Goal: Task Accomplishment & Management: Complete application form

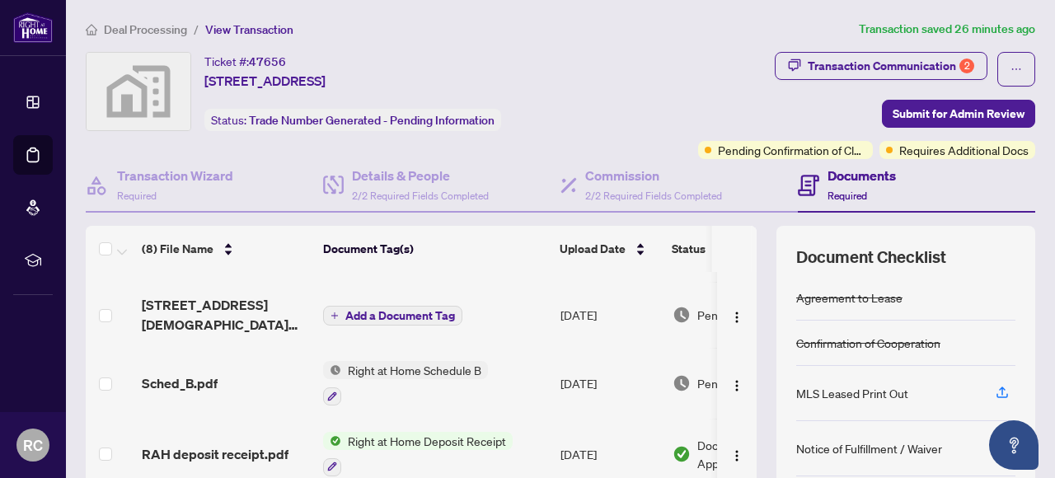
scroll to position [82, 0]
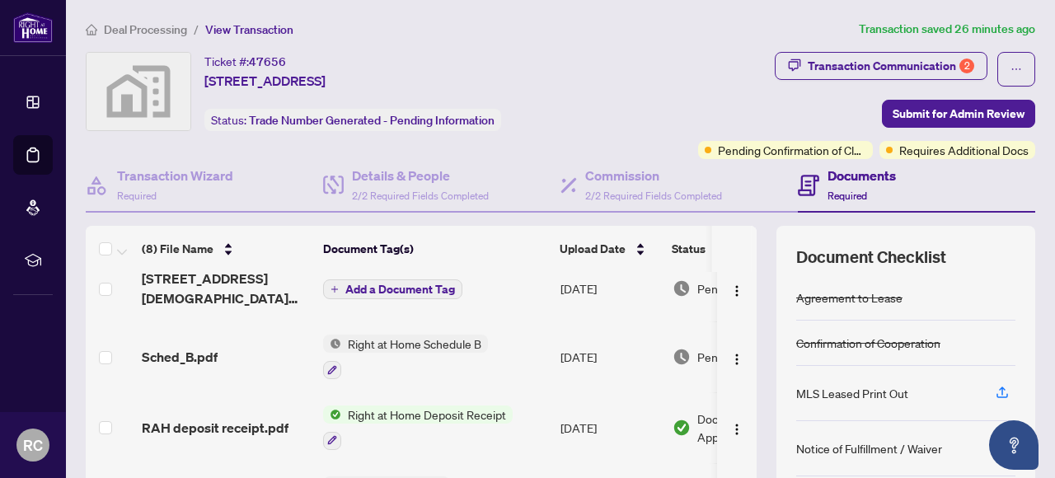
click at [203, 280] on span "[STREET_ADDRESS][DEMOGRAPHIC_DATA] TS.pdf" at bounding box center [226, 289] width 168 height 40
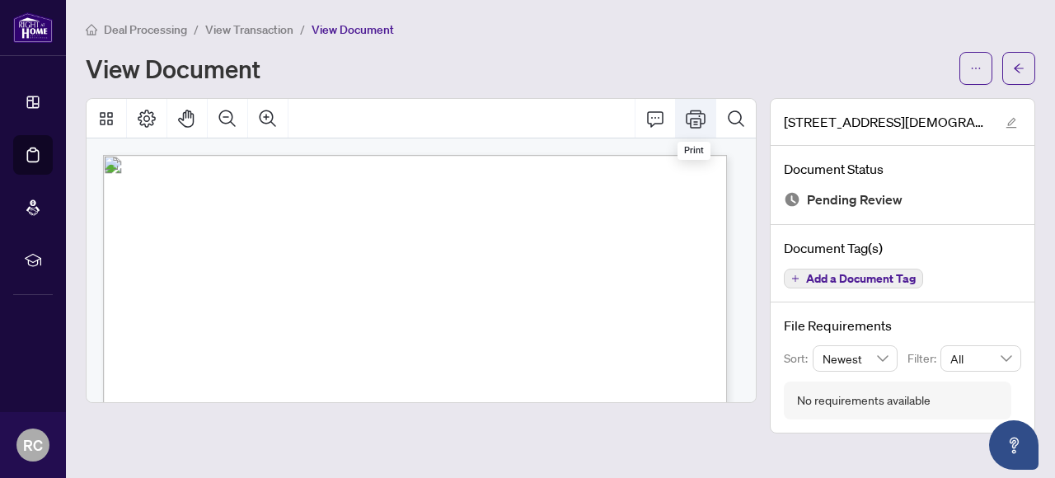
click at [701, 115] on icon "Print" at bounding box center [696, 119] width 20 height 20
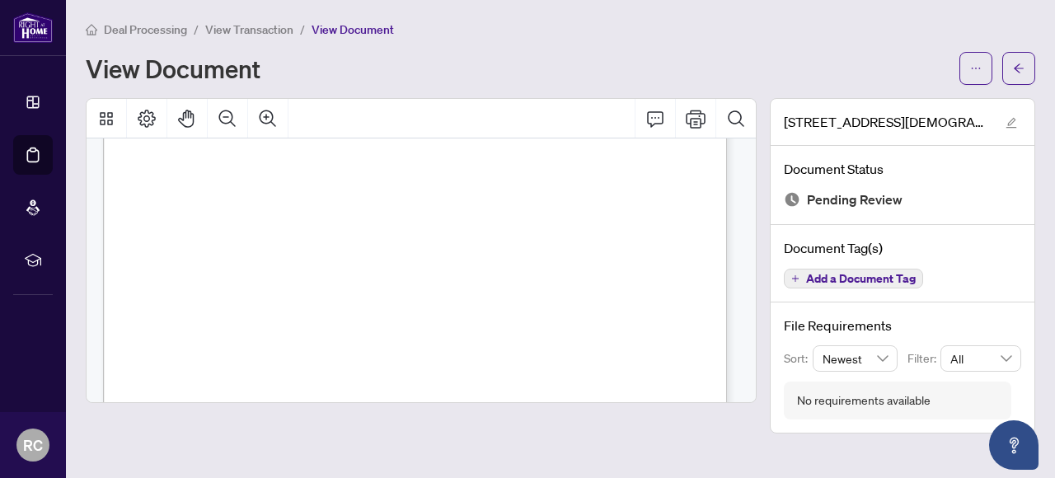
scroll to position [523, 0]
click at [1019, 70] on icon "arrow-left" at bounding box center [1019, 69] width 12 height 12
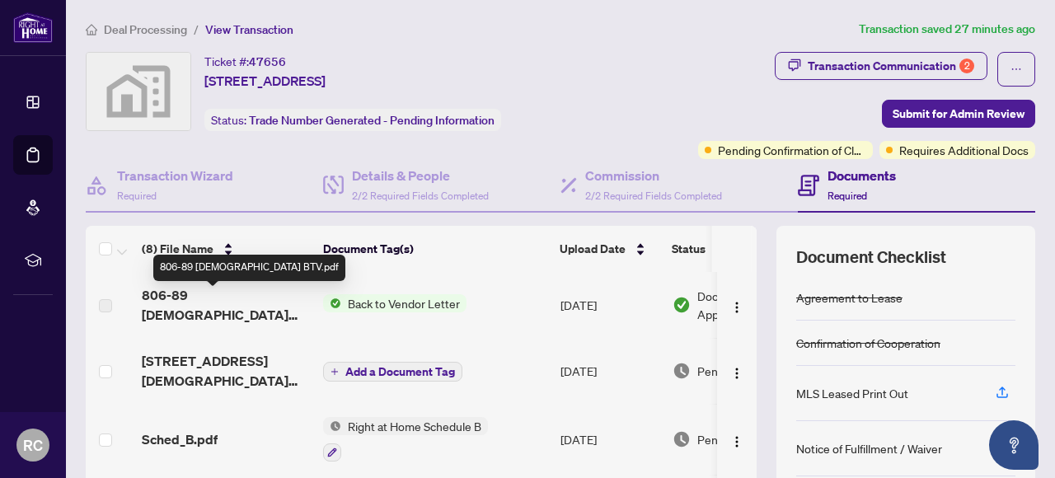
click at [219, 304] on span "806-89 [DEMOGRAPHIC_DATA] BTV.pdf" at bounding box center [226, 305] width 168 height 40
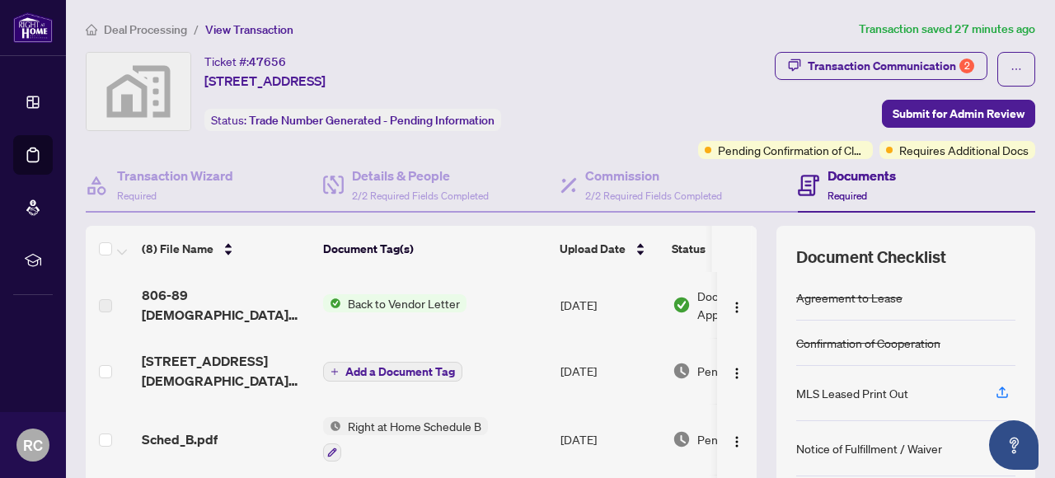
click at [361, 298] on span "Back to Vendor Letter" at bounding box center [403, 303] width 125 height 18
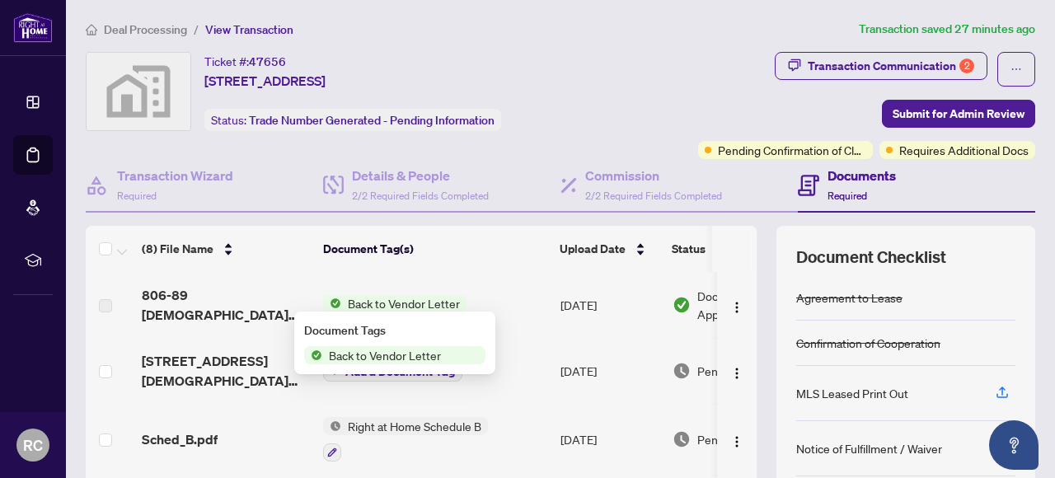
click at [244, 302] on span "806-89 [DEMOGRAPHIC_DATA] BTV.pdf" at bounding box center [226, 305] width 168 height 40
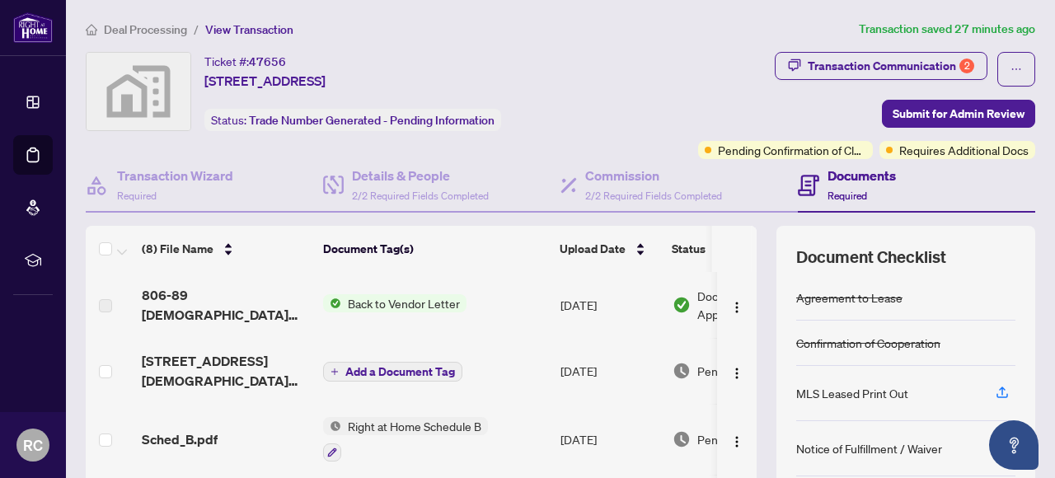
click at [96, 296] on td at bounding box center [110, 305] width 49 height 66
click at [107, 302] on label at bounding box center [105, 306] width 13 height 18
click at [189, 310] on span "806-89 [DEMOGRAPHIC_DATA] BTV.pdf" at bounding box center [226, 305] width 168 height 40
click at [247, 307] on span "806-89 [DEMOGRAPHIC_DATA] BTV.pdf" at bounding box center [226, 305] width 168 height 40
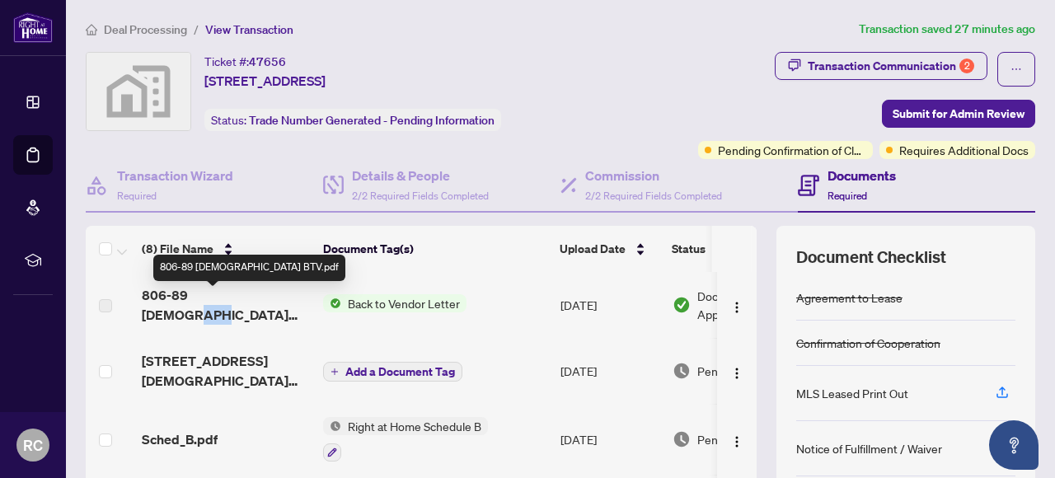
click at [247, 307] on span "806-89 [DEMOGRAPHIC_DATA] BTV.pdf" at bounding box center [226, 305] width 168 height 40
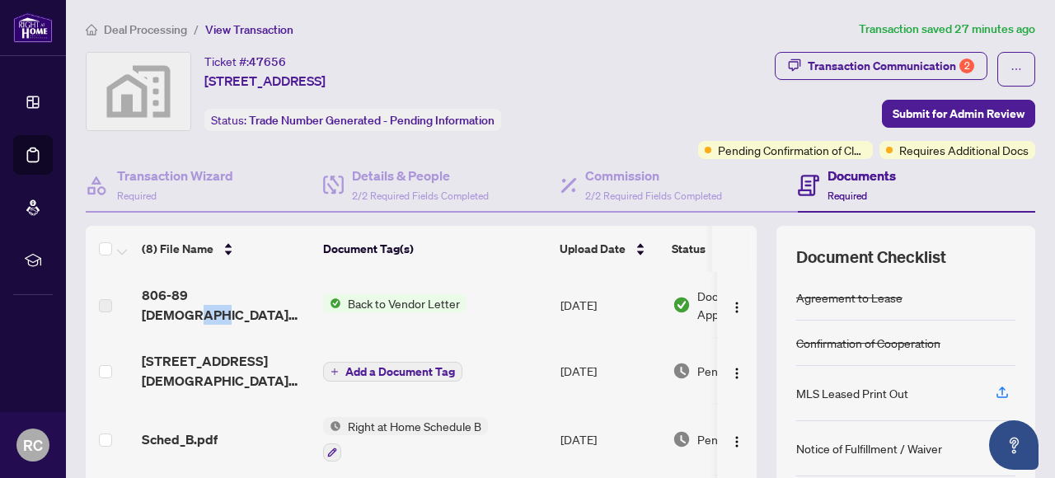
click at [379, 298] on span "Back to Vendor Letter" at bounding box center [403, 303] width 125 height 18
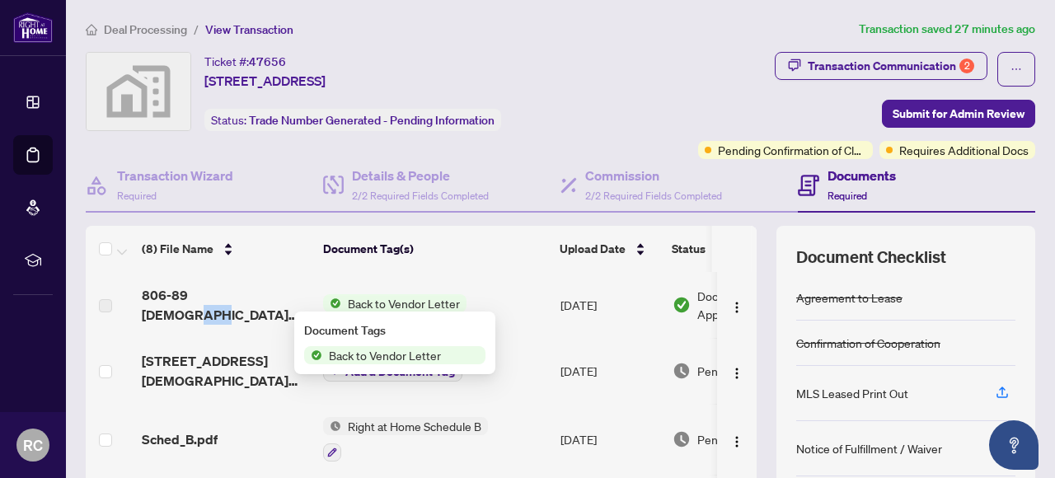
click at [379, 298] on span "Back to Vendor Letter" at bounding box center [403, 303] width 125 height 18
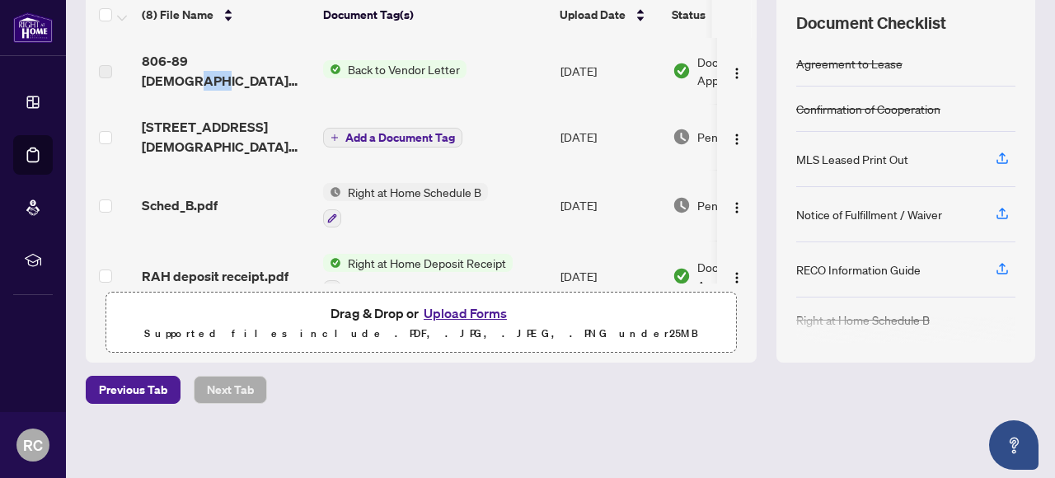
click at [462, 302] on button "Upload Forms" at bounding box center [465, 312] width 93 height 21
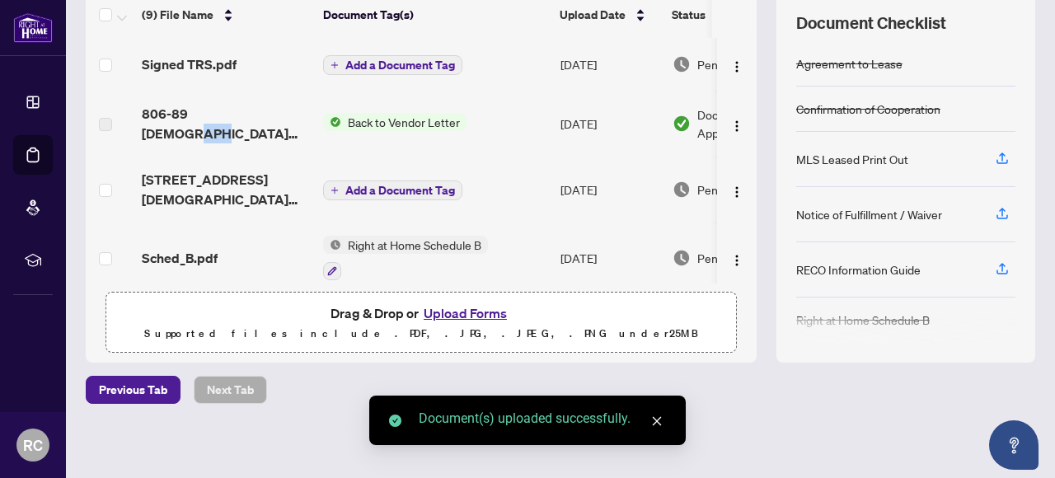
click at [373, 59] on span "Add a Document Tag" at bounding box center [400, 65] width 110 height 12
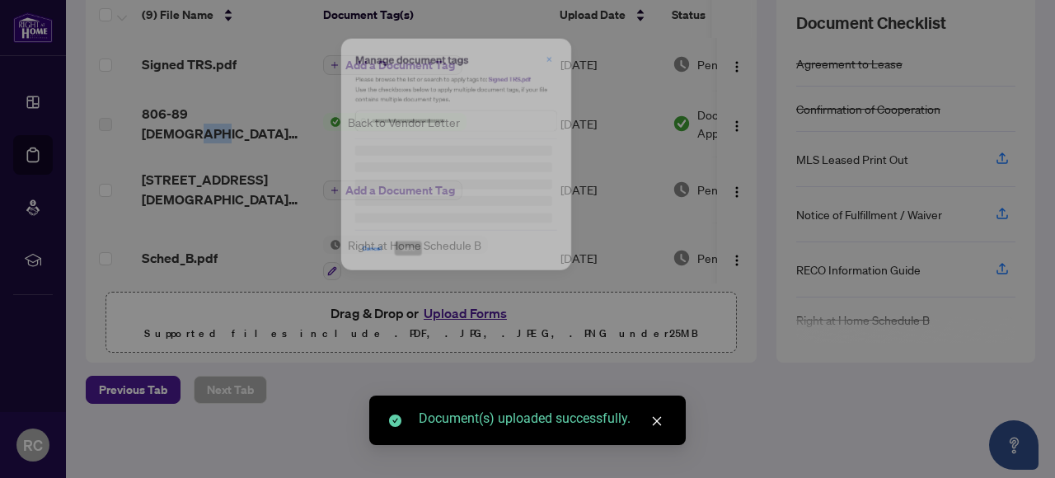
click at [406, 183] on div "Manage document tags Please browse the list or search to apply tags to: Signed …" at bounding box center [528, 130] width 376 height 160
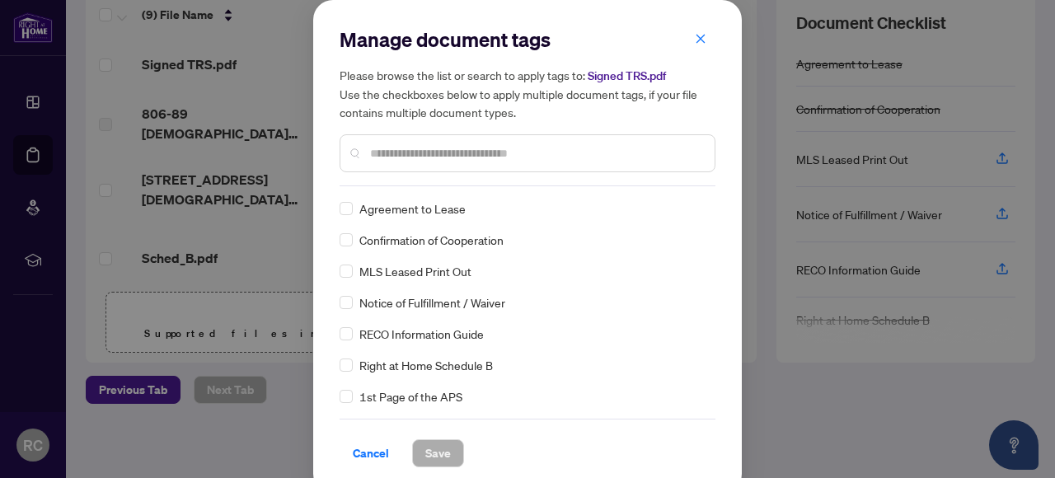
click at [408, 154] on input "text" at bounding box center [535, 153] width 331 height 18
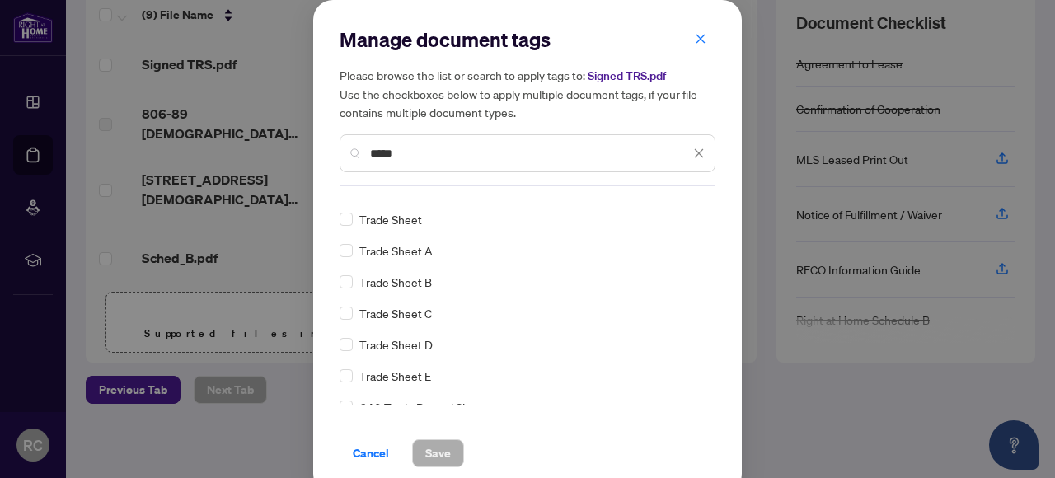
scroll to position [31, 0]
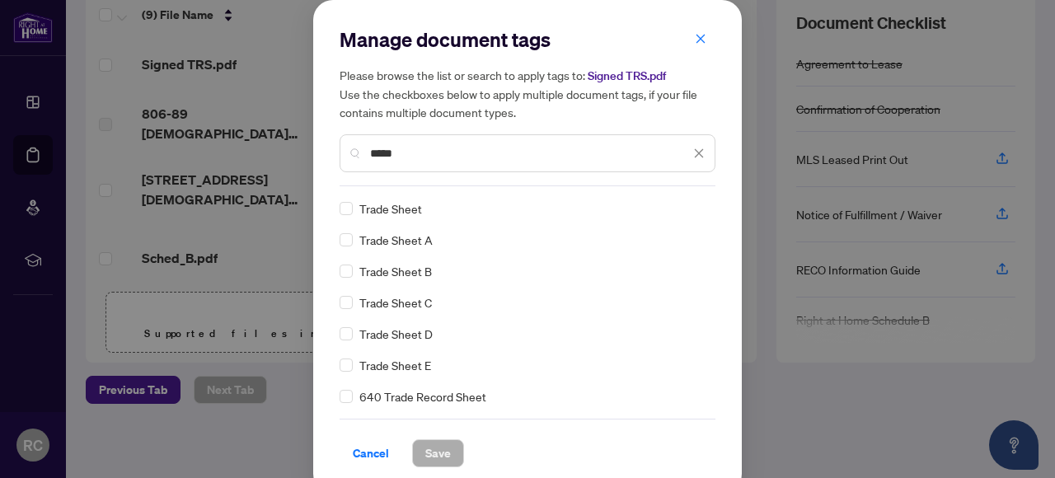
type input "*****"
click at [351, 212] on div "Trade Sheet" at bounding box center [523, 208] width 366 height 18
click at [434, 453] on span "Save" at bounding box center [438, 453] width 26 height 26
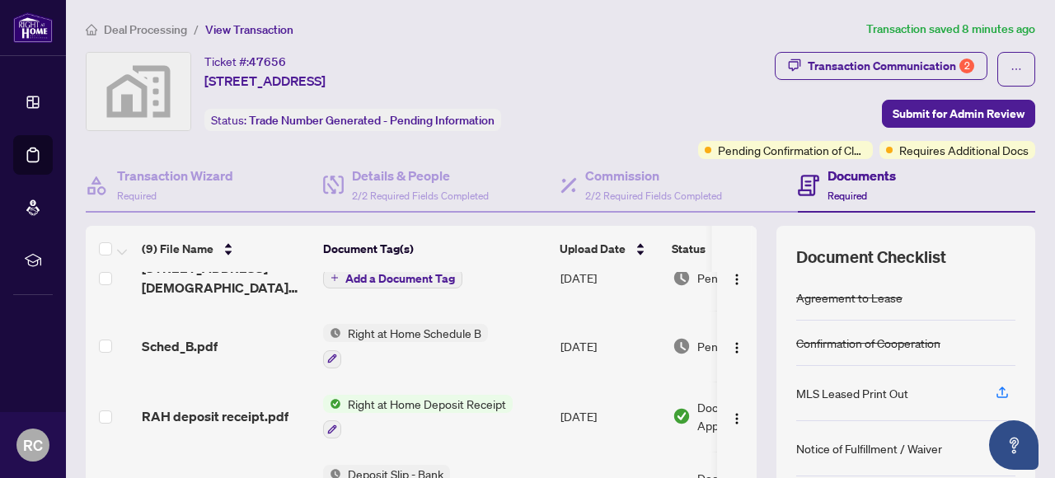
scroll to position [165, 0]
click at [929, 111] on span "Submit for Admin Review" at bounding box center [959, 114] width 132 height 26
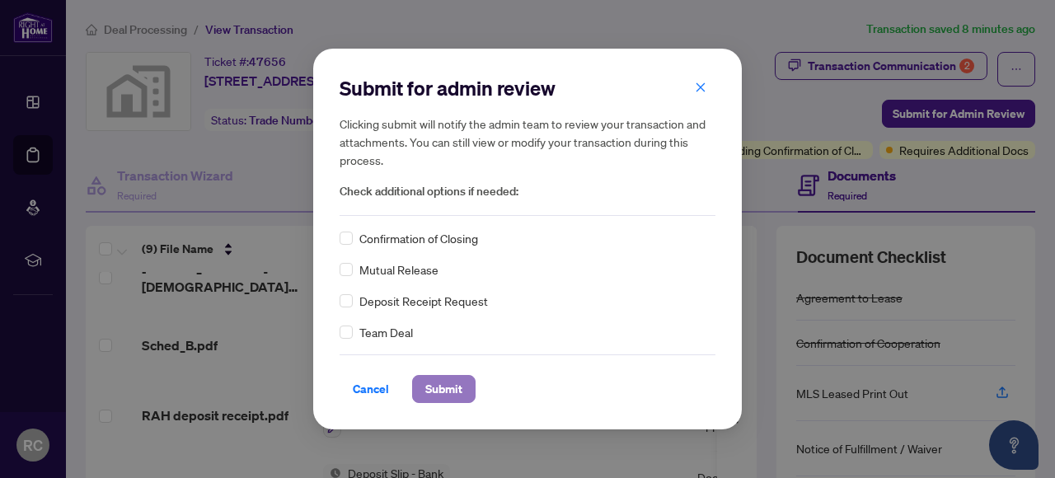
click at [434, 395] on span "Submit" at bounding box center [443, 389] width 37 height 26
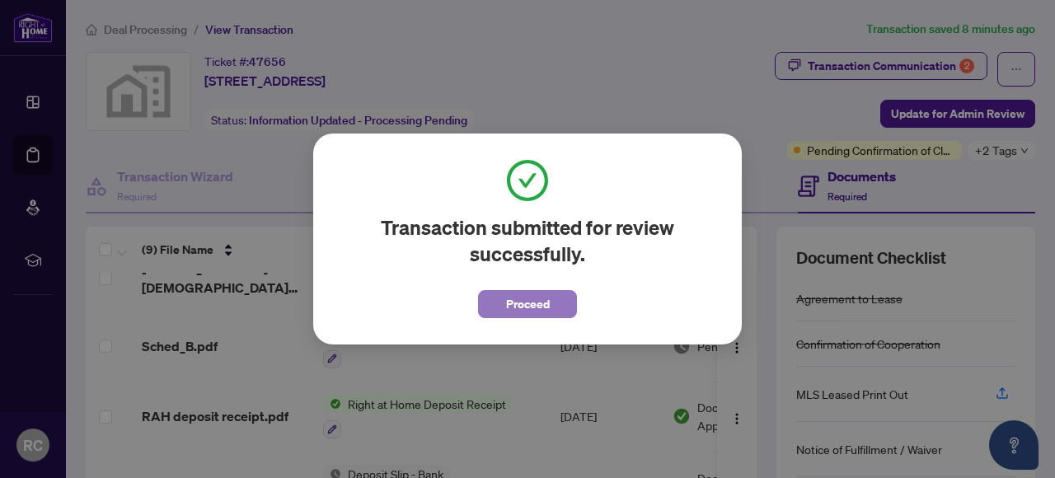
click at [552, 302] on button "Proceed" at bounding box center [527, 304] width 99 height 28
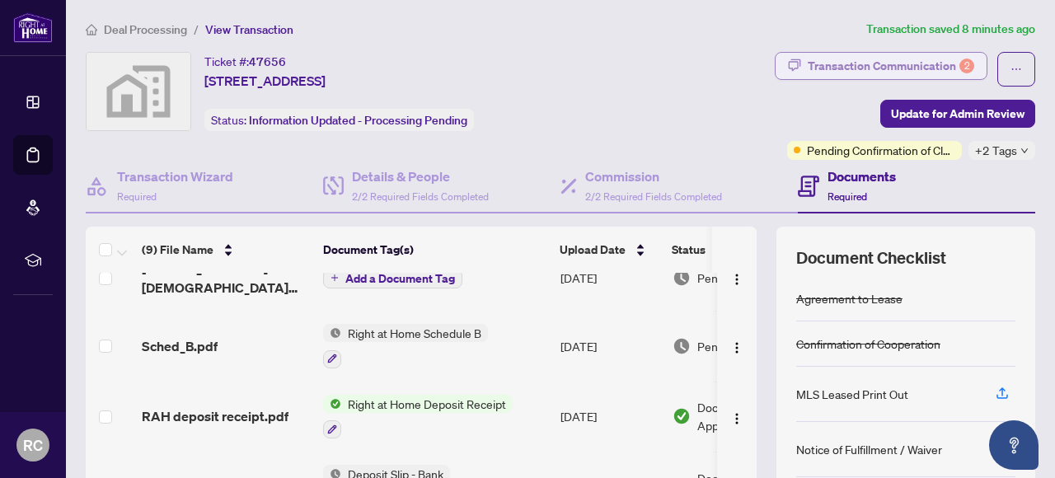
click at [860, 71] on div "Transaction Communication 2" at bounding box center [891, 66] width 166 height 26
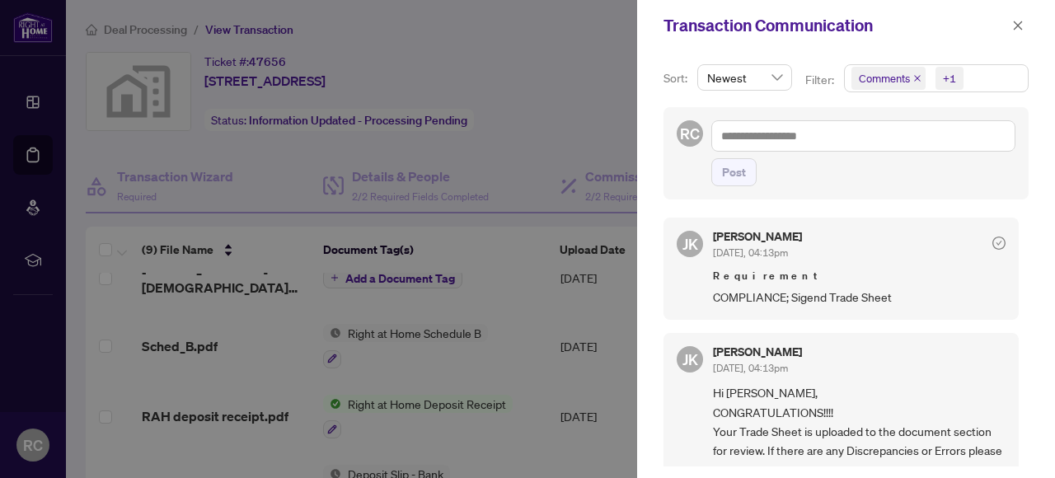
scroll to position [0, 0]
click at [1011, 23] on button "button" at bounding box center [1017, 26] width 21 height 20
